Goal: Transaction & Acquisition: Purchase product/service

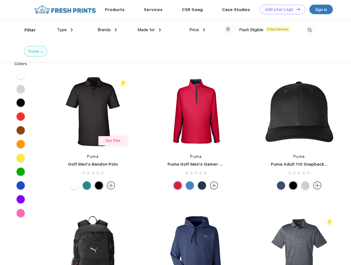
click at [281, 9] on link "Add your Logo Design Tool" at bounding box center [283, 10] width 46 height 10
click at [0, 0] on div "Design Tool" at bounding box center [0, 0] width 0 height 0
click at [296, 9] on link "Add your Logo Design Tool" at bounding box center [283, 10] width 46 height 10
click at [26, 30] on div "Filter" at bounding box center [30, 30] width 11 height 6
click at [65, 30] on span "Type" at bounding box center [62, 29] width 10 height 5
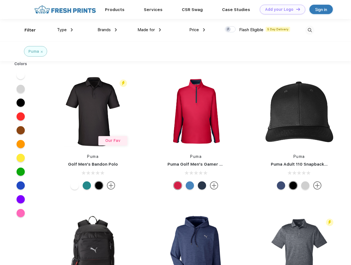
click at [107, 30] on span "Brands" at bounding box center [104, 29] width 13 height 5
click at [150, 30] on span "Made for" at bounding box center [146, 29] width 17 height 5
click at [198, 30] on span "Price" at bounding box center [195, 29] width 10 height 5
click at [231, 30] on div at bounding box center [230, 29] width 11 height 6
click at [229, 30] on input "checkbox" at bounding box center [227, 28] width 4 height 4
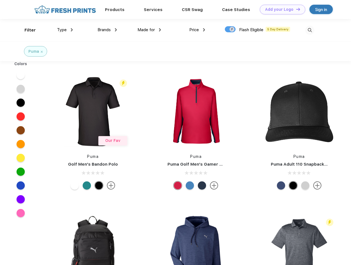
click at [310, 30] on img at bounding box center [310, 30] width 9 height 9
